Goal: Navigation & Orientation: Go to known website

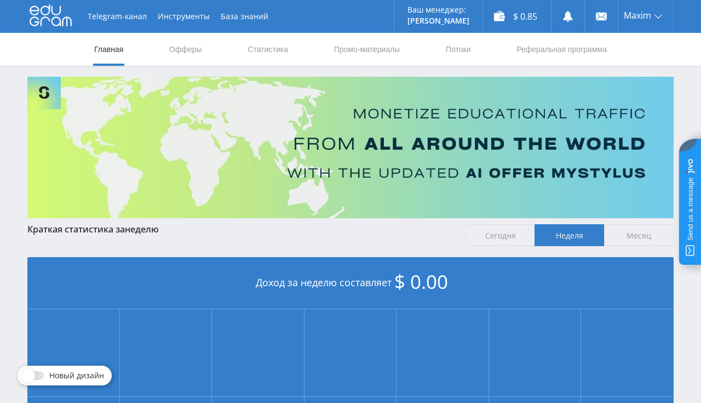
scroll to position [248, 0]
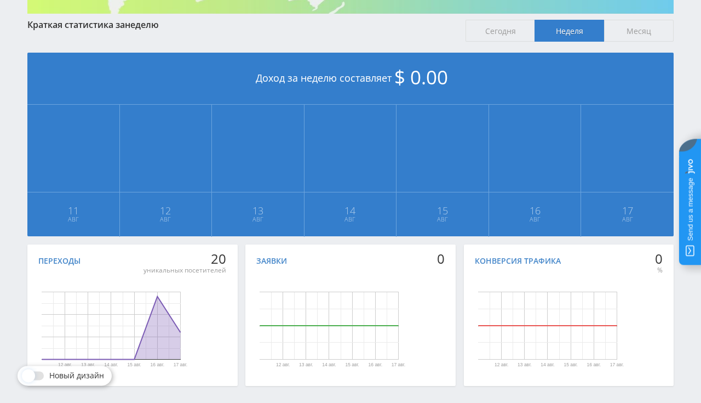
scroll to position [248, 0]
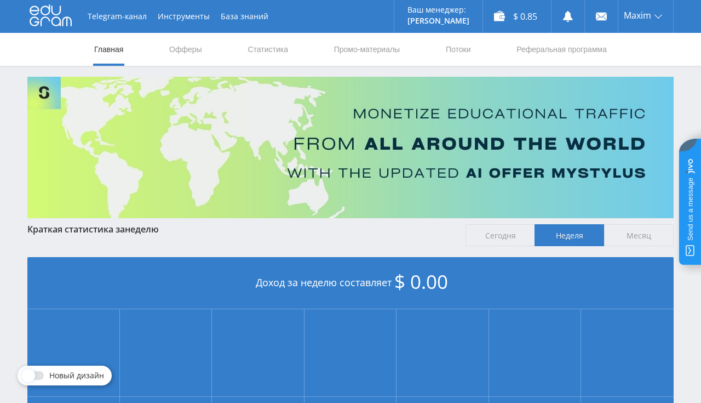
scroll to position [231, 0]
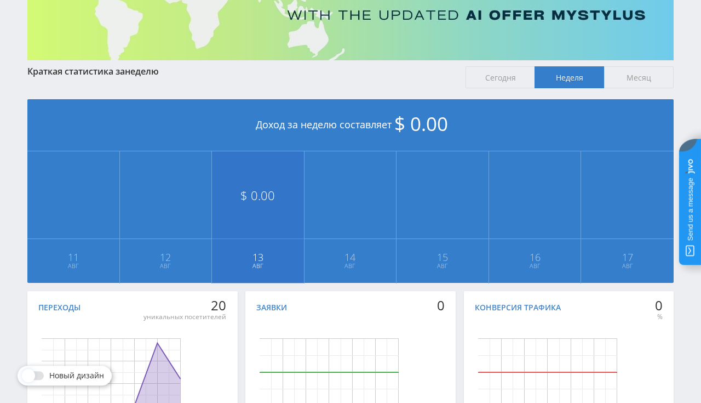
scroll to position [248, 0]
